Goal: Find specific page/section: Find specific page/section

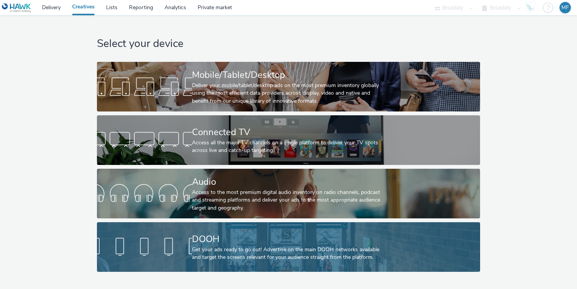
click at [163, 243] on div at bounding box center [144, 247] width 95 height 24
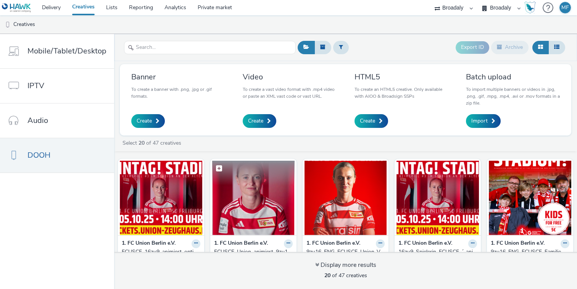
click at [259, 211] on img at bounding box center [253, 198] width 82 height 74
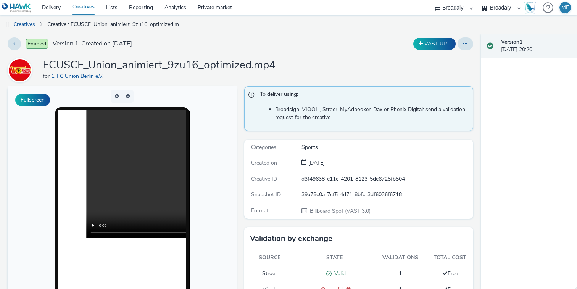
scroll to position [4, 0]
click at [29, 24] on link "Creatives" at bounding box center [19, 24] width 39 height 18
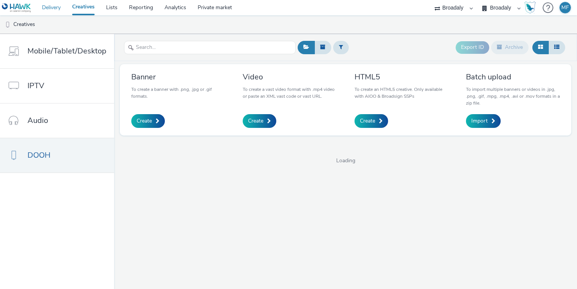
click at [52, 7] on link "Delivery" at bounding box center [51, 7] width 30 height 15
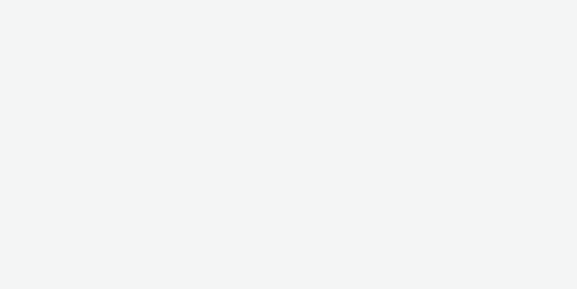
select select "aa2d3f22-8cd3-452c-915a-90da4c6ce460"
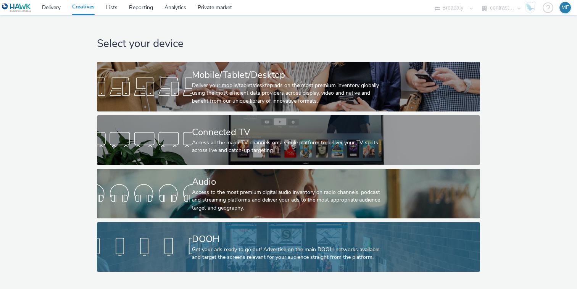
click at [167, 241] on div at bounding box center [144, 247] width 95 height 24
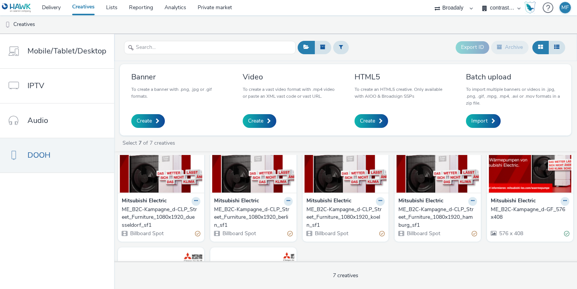
scroll to position [37, 0]
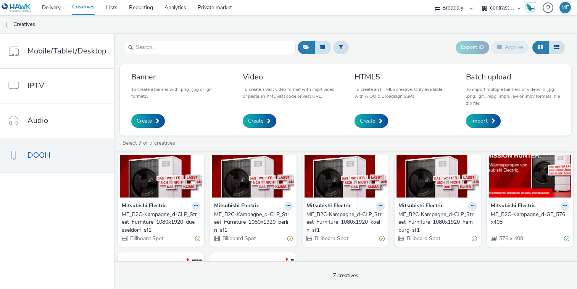
click at [182, 178] on img at bounding box center [161, 160] width 82 height 74
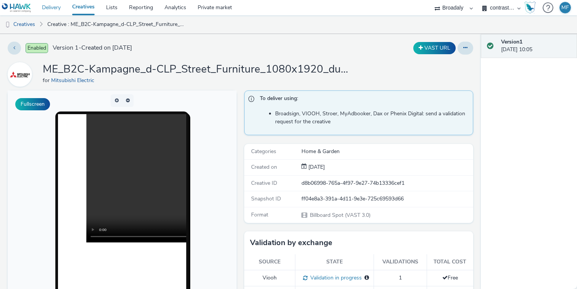
click at [56, 9] on link "Delivery" at bounding box center [51, 7] width 30 height 15
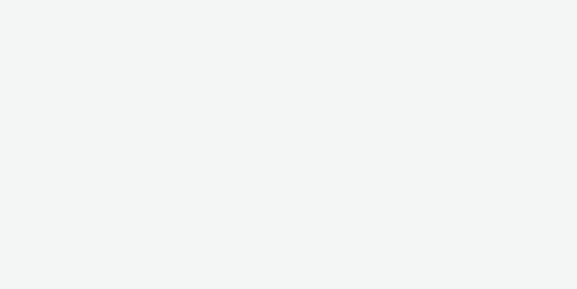
select select "aa2d3f22-8cd3-452c-915a-90da4c6ce460"
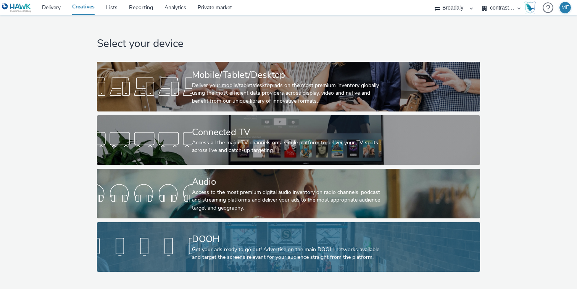
click at [132, 230] on link "DOOH Get your ads ready to go out! Advertise on the main DOOH networks availabl…" at bounding box center [288, 247] width 383 height 50
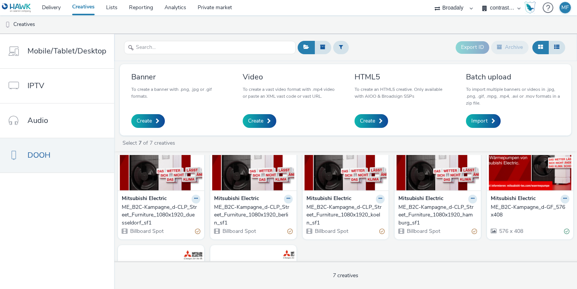
scroll to position [44, 0]
click at [53, 11] on link "Delivery" at bounding box center [51, 7] width 30 height 15
